Goal: Task Accomplishment & Management: Manage account settings

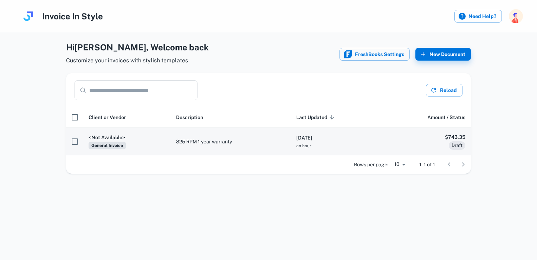
click at [99, 141] on span "General Invoice" at bounding box center [107, 145] width 37 height 8
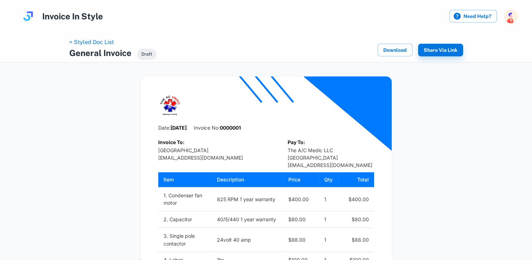
click at [149, 53] on span "Draft" at bounding box center [146, 54] width 19 height 7
click at [109, 41] on link "< Styled Doc List" at bounding box center [91, 42] width 45 height 7
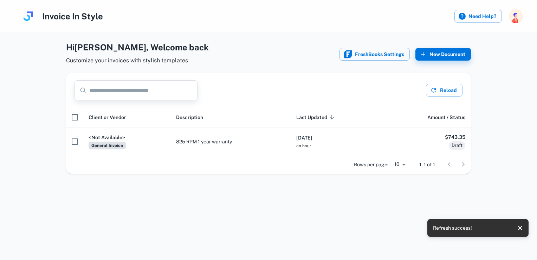
click at [153, 87] on input "text" at bounding box center [143, 90] width 108 height 20
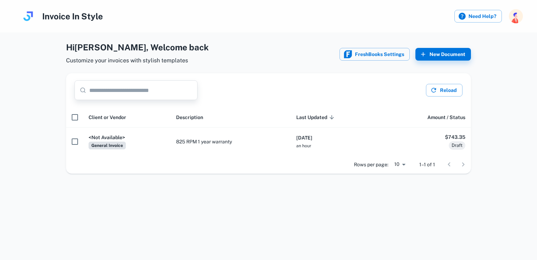
click at [240, 190] on div "Hi [PERSON_NAME] , Welcome back Customize your invoices with stylish templates …" at bounding box center [268, 130] width 537 height 260
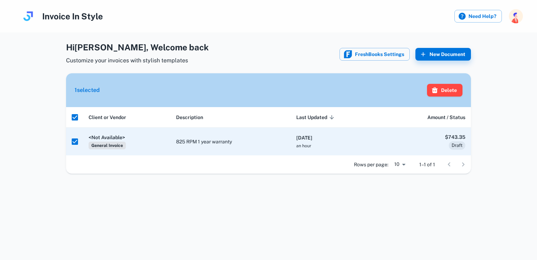
click at [30, 162] on div "Hi [PERSON_NAME] , Welcome back Customize your invoices with stylish templates …" at bounding box center [269, 107] width 526 height 133
click at [301, 202] on div "Hi [PERSON_NAME] , Welcome back Customize your invoices with stylish templates …" at bounding box center [268, 130] width 537 height 260
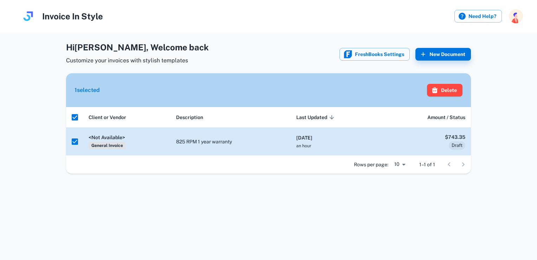
click at [316, 138] on h6 "[DATE]" at bounding box center [336, 138] width 81 height 8
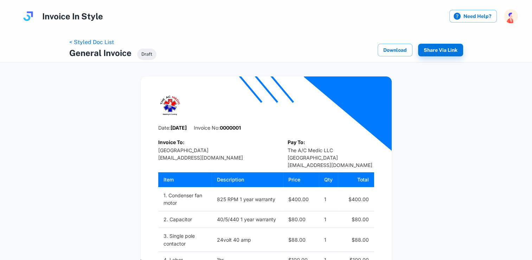
click at [149, 55] on span "Draft" at bounding box center [146, 54] width 19 height 7
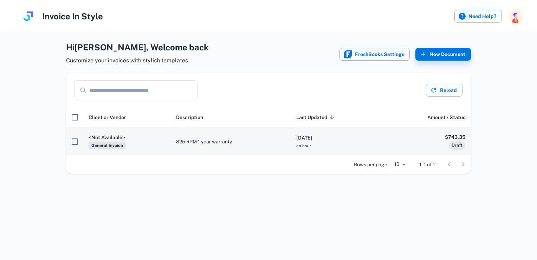
click at [460, 145] on span "Draft" at bounding box center [457, 145] width 17 height 7
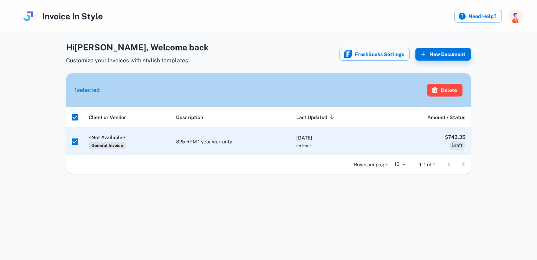
click at [452, 90] on button "Delete" at bounding box center [445, 90] width 36 height 13
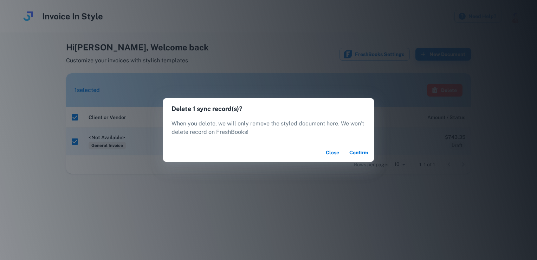
click at [356, 155] on button "Confirm" at bounding box center [359, 152] width 25 height 13
